Goal: Entertainment & Leisure: Consume media (video, audio)

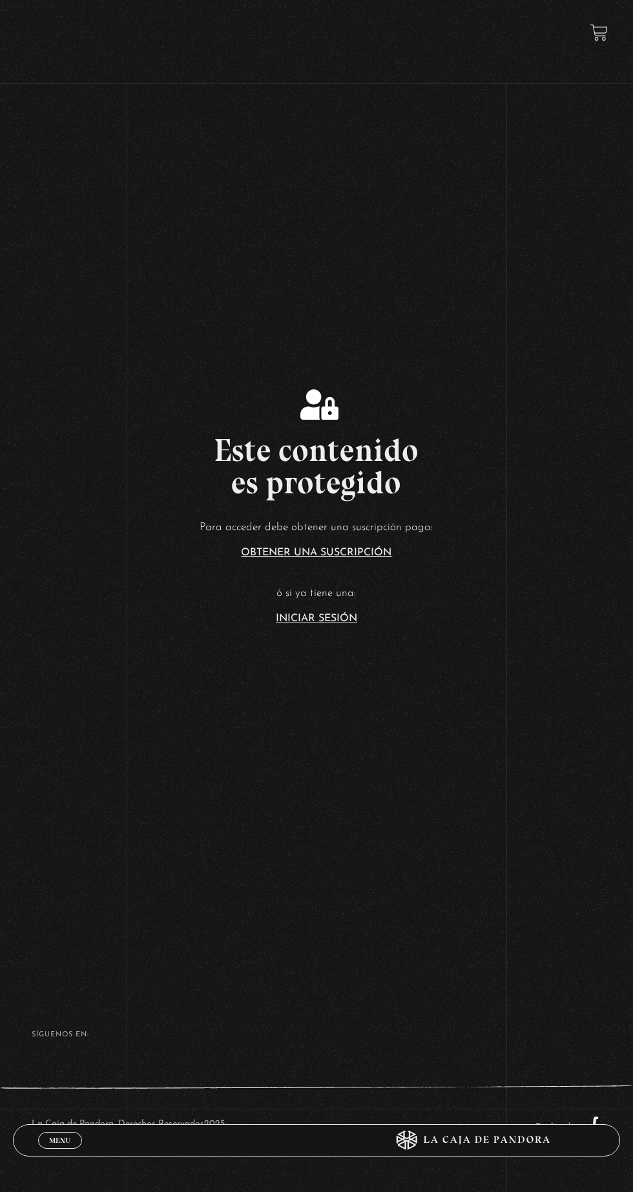
click at [291, 624] on link "Iniciar Sesión" at bounding box center [316, 618] width 81 height 10
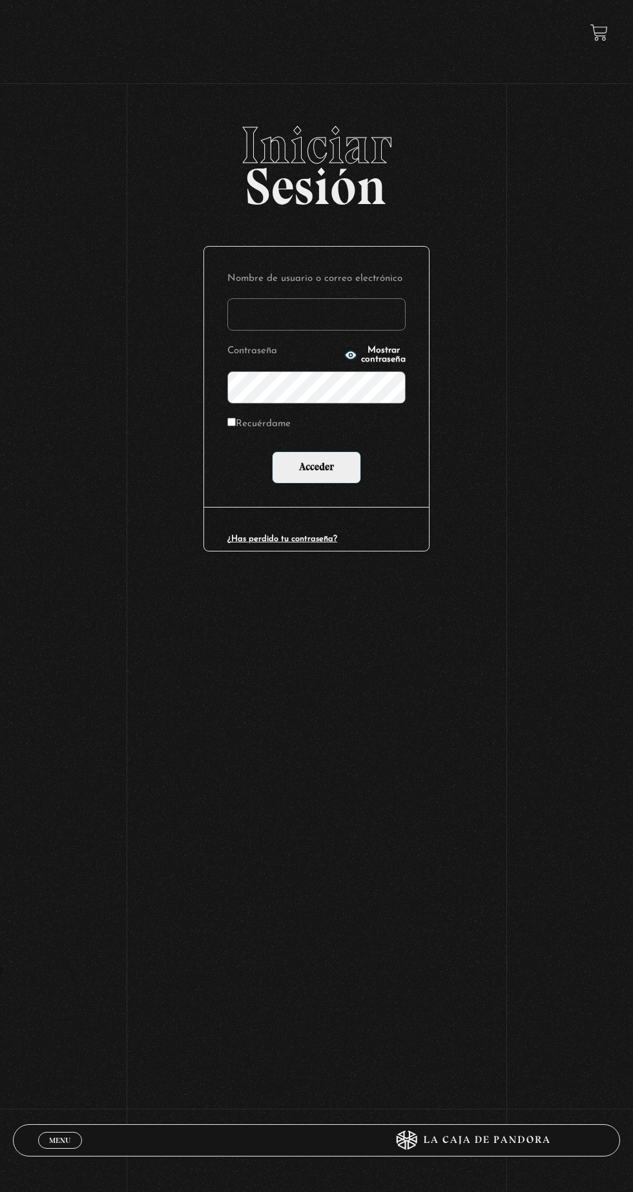
click at [249, 323] on input "Nombre de usuario o correo electrónico" at bounding box center [316, 314] width 178 height 32
type input "mvjustiniano.11@gmail.com"
click at [272, 451] on input "Acceder" at bounding box center [316, 467] width 89 height 32
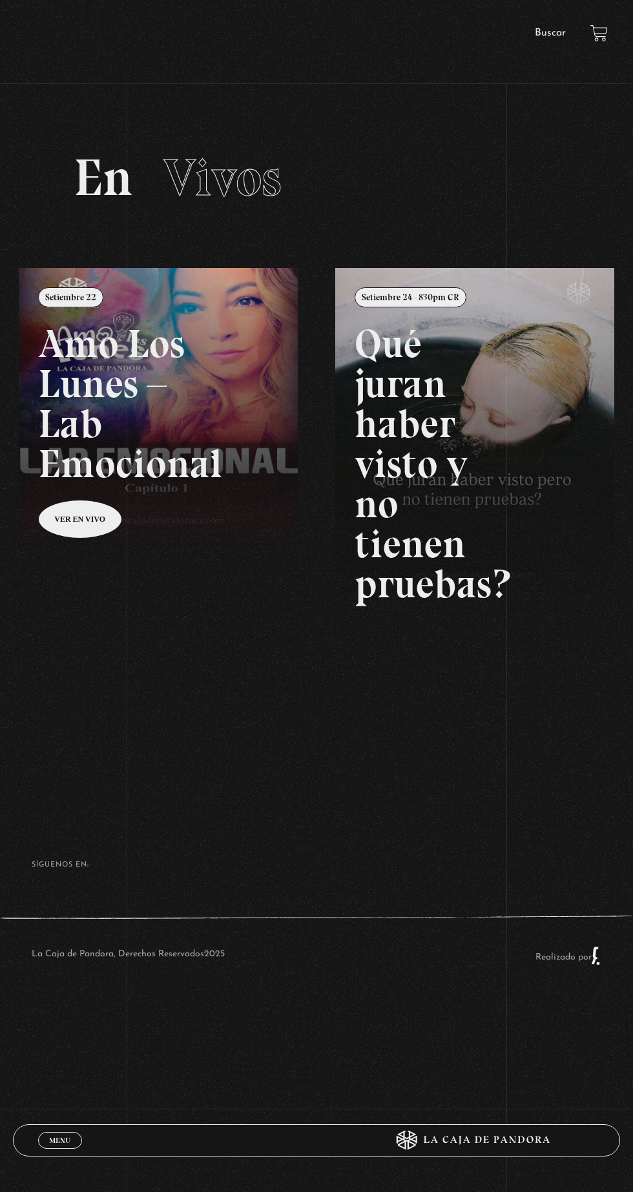
click at [546, 34] on link "Buscar" at bounding box center [550, 33] width 31 height 10
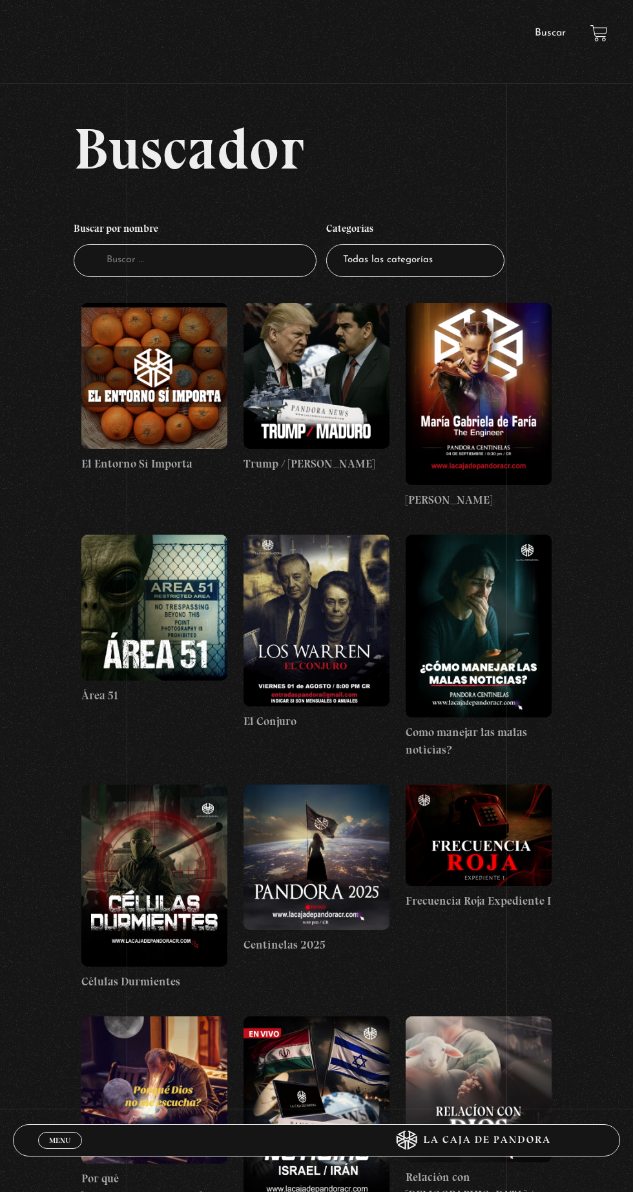
click at [143, 391] on figure at bounding box center [154, 376] width 146 height 146
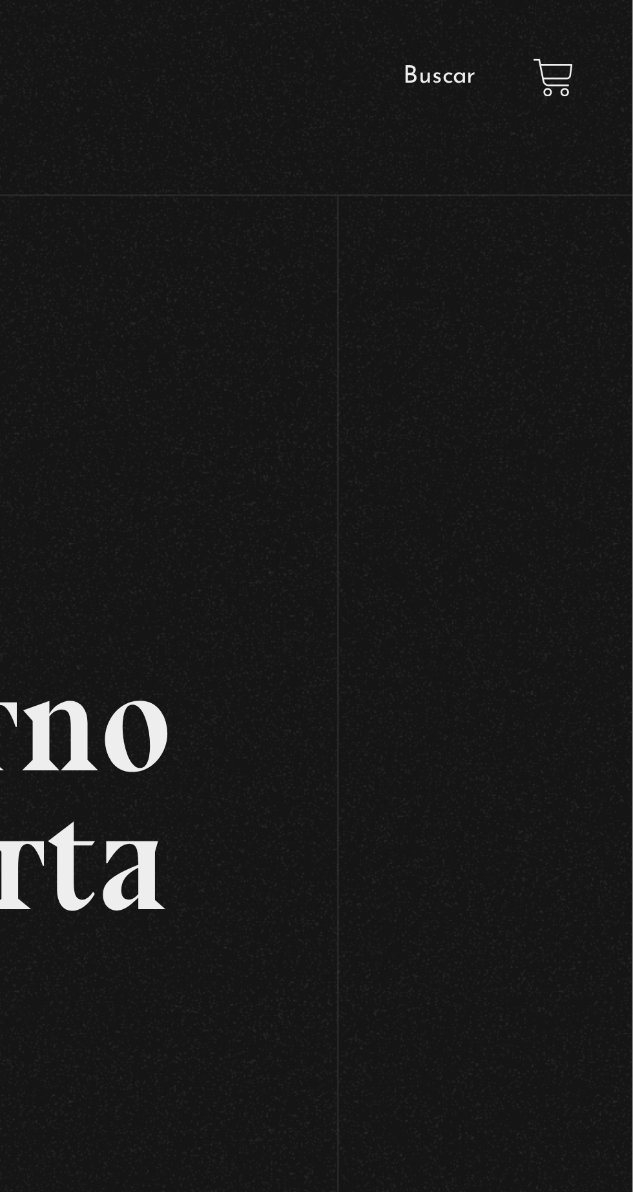
click at [538, 30] on link "Buscar" at bounding box center [550, 33] width 31 height 10
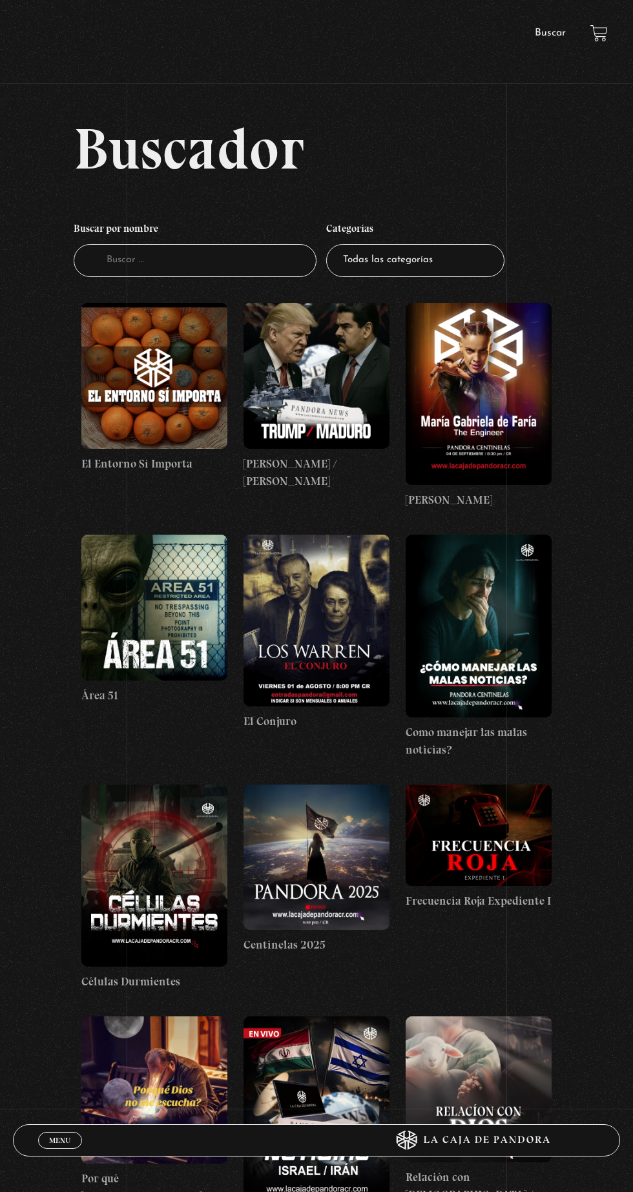
click at [301, 407] on figure at bounding box center [316, 376] width 146 height 146
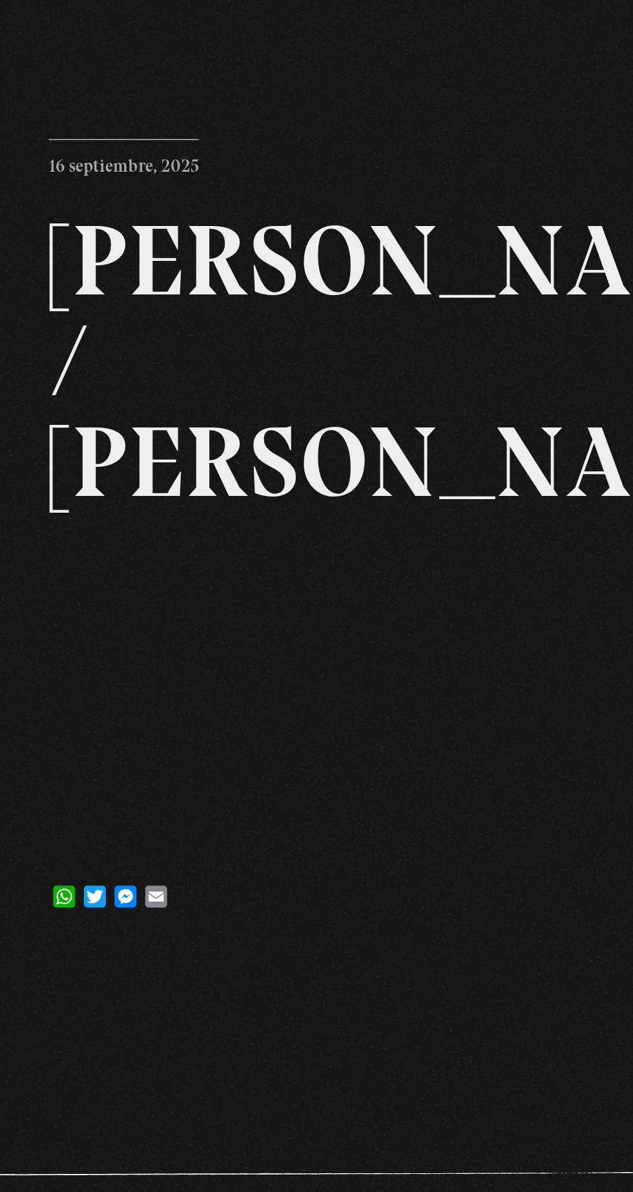
click at [498, 253] on div "Volver 16 septiembre, 2025 [PERSON_NAME] / [GEOGRAPHIC_DATA] WhatsApp Twitter M…" at bounding box center [316, 417] width 633 height 596
